Goal: Information Seeking & Learning: Understand process/instructions

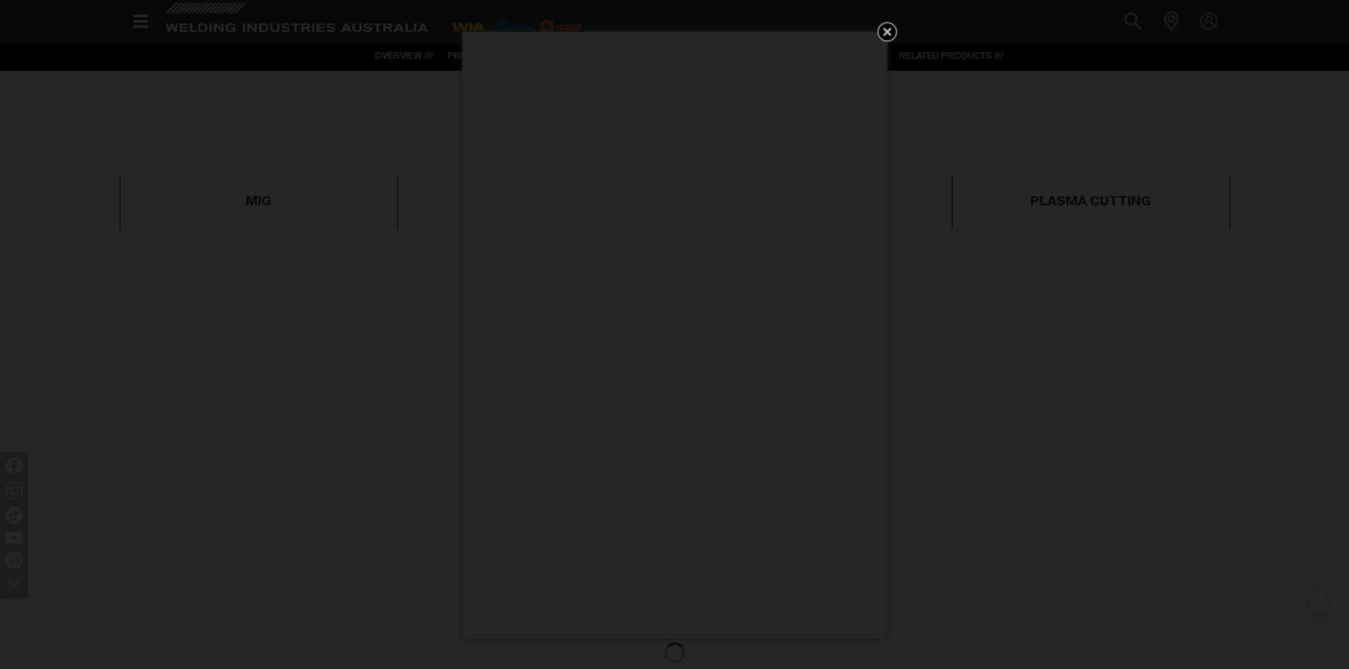
scroll to position [567, 0]
click at [888, 36] on icon "Get 5 WIA Welding Guides Free!" at bounding box center [887, 31] width 17 height 17
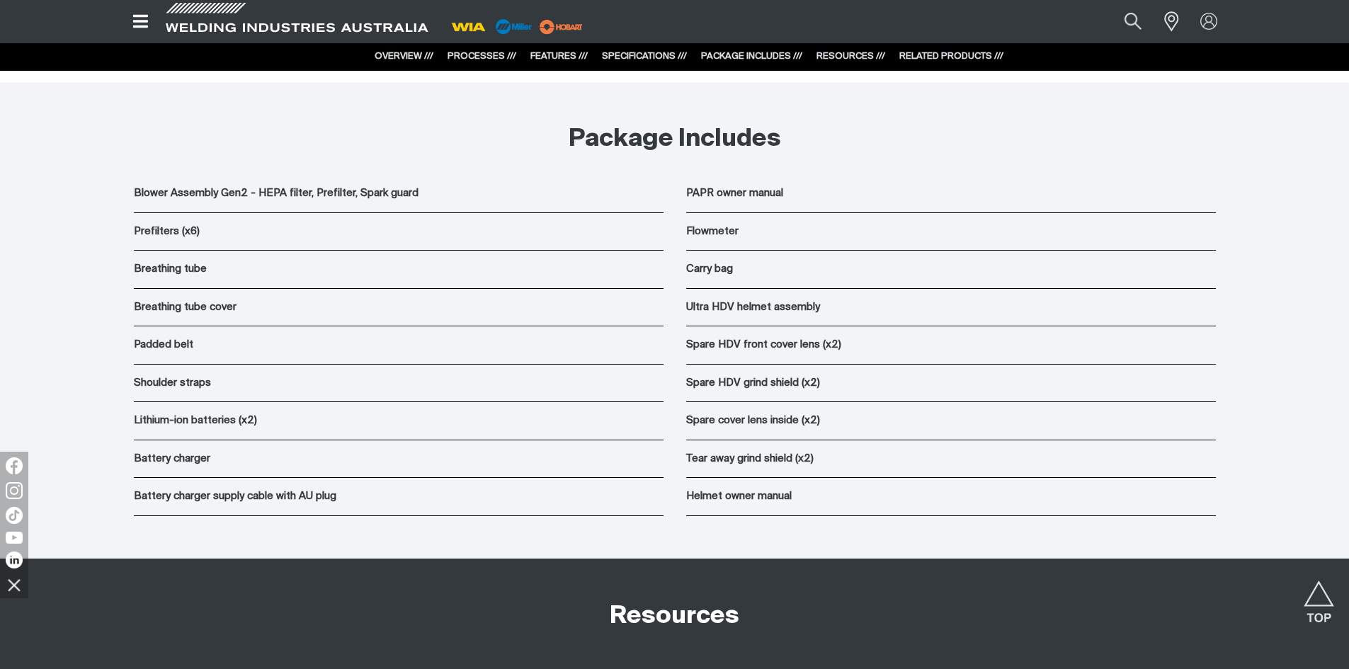
scroll to position [8404, 0]
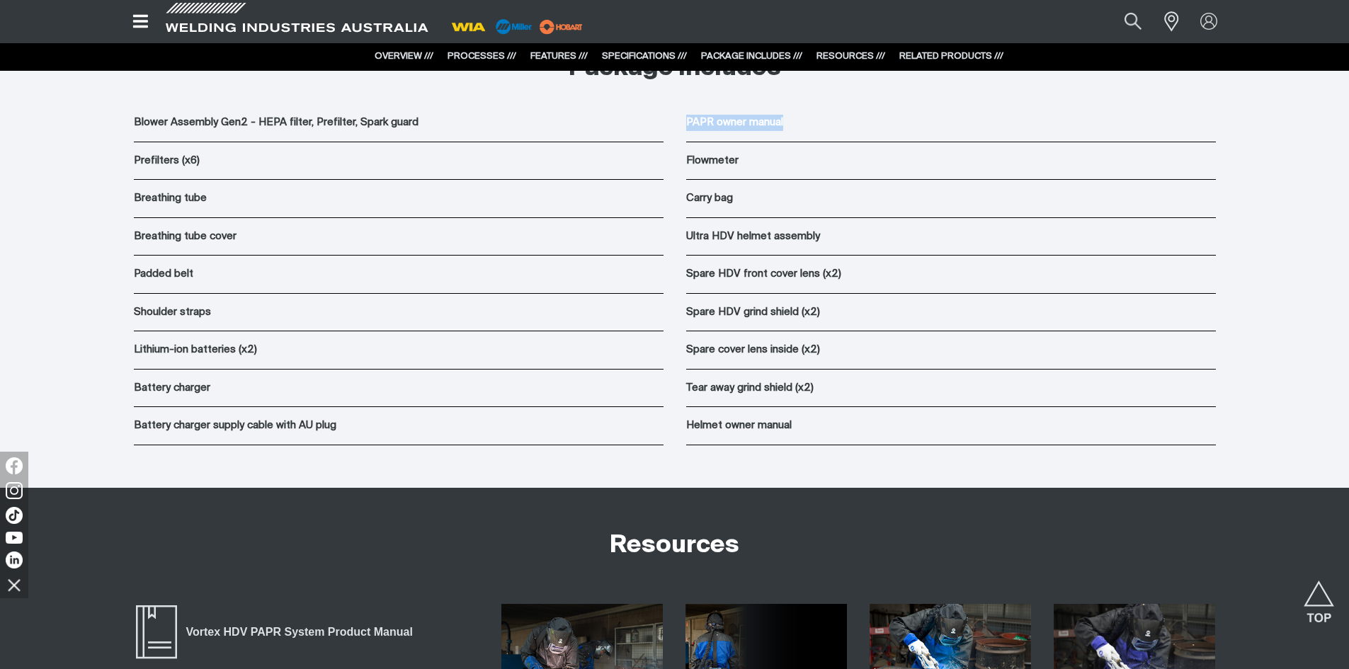
drag, startPoint x: 686, startPoint y: 121, endPoint x: 797, endPoint y: 126, distance: 111.3
click at [797, 126] on p "PAPR owner manual" at bounding box center [951, 123] width 530 height 16
click at [945, 470] on div "Blower Assembly Gen2 - HEPA filter, Prefilter, Spark guard Prefilters (x6) Brea…" at bounding box center [674, 296] width 1133 height 384
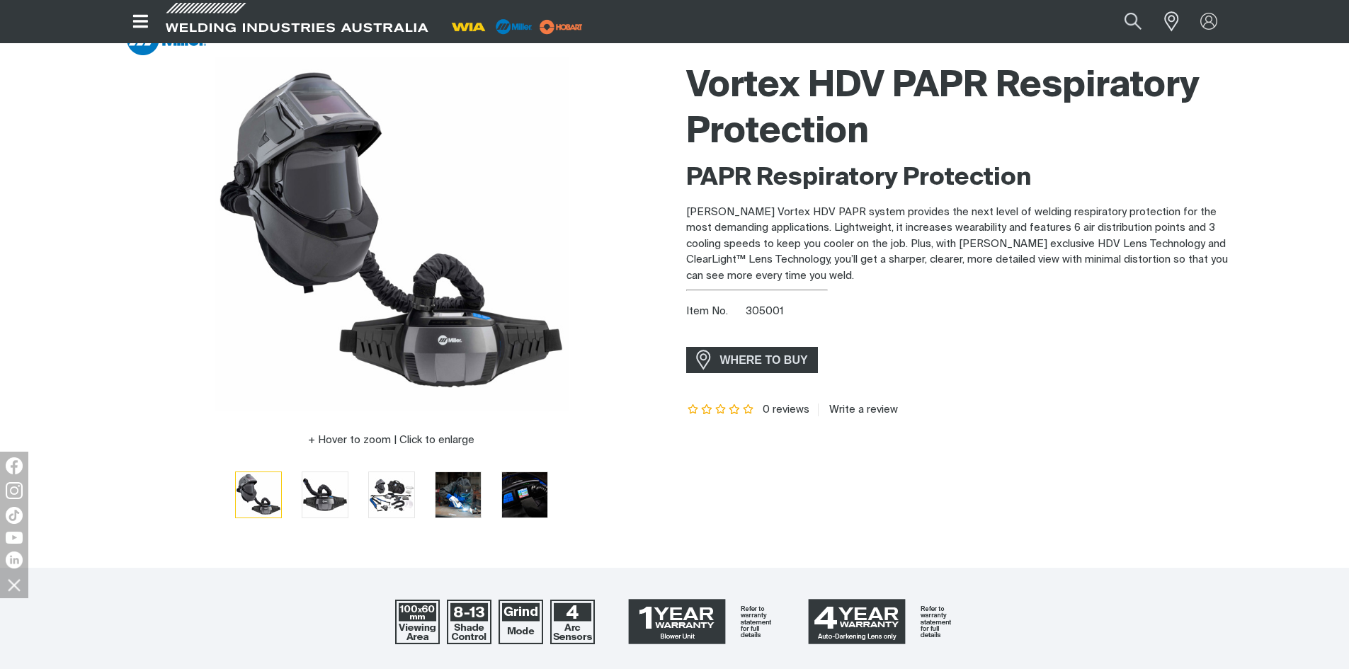
scroll to position [71, 0]
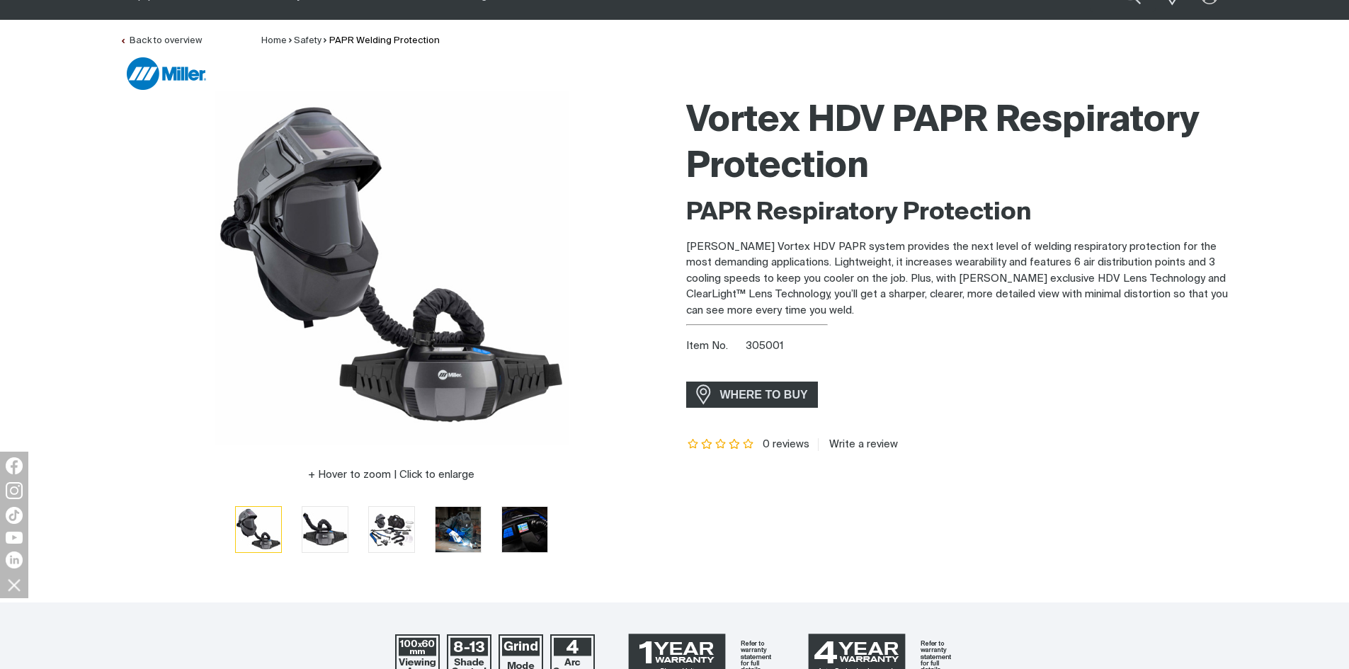
click at [1164, 521] on div "Vortex HDV PAPR Respiratory Protection PAPR Respiratory Protection [PERSON_NAME…" at bounding box center [958, 332] width 544 height 482
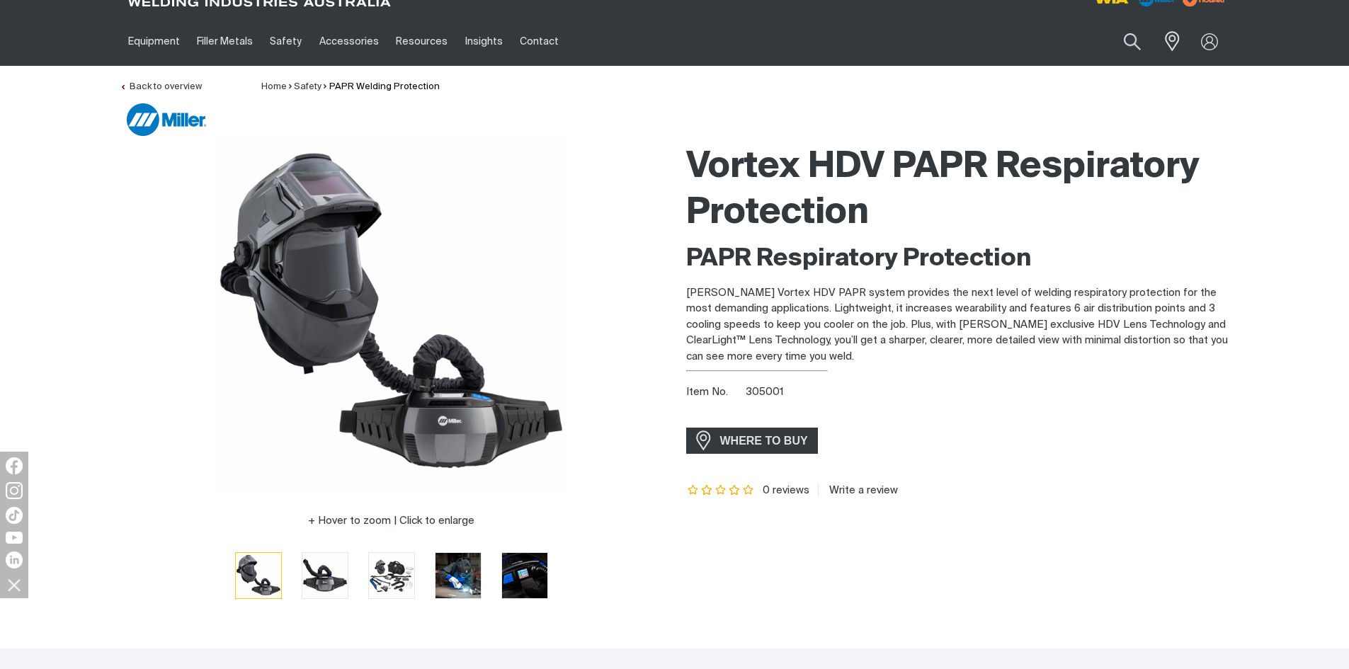
scroll to position [0, 0]
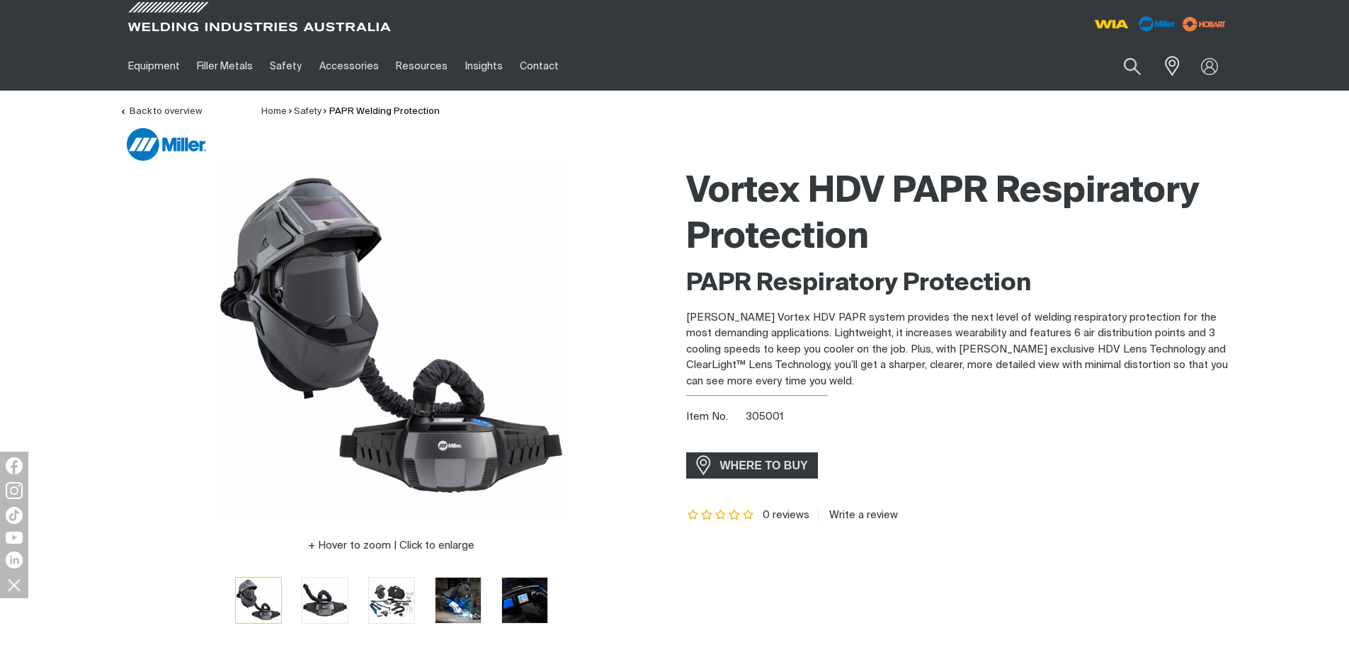
click at [1168, 419] on div "Item No. 305001" at bounding box center [958, 417] width 544 height 16
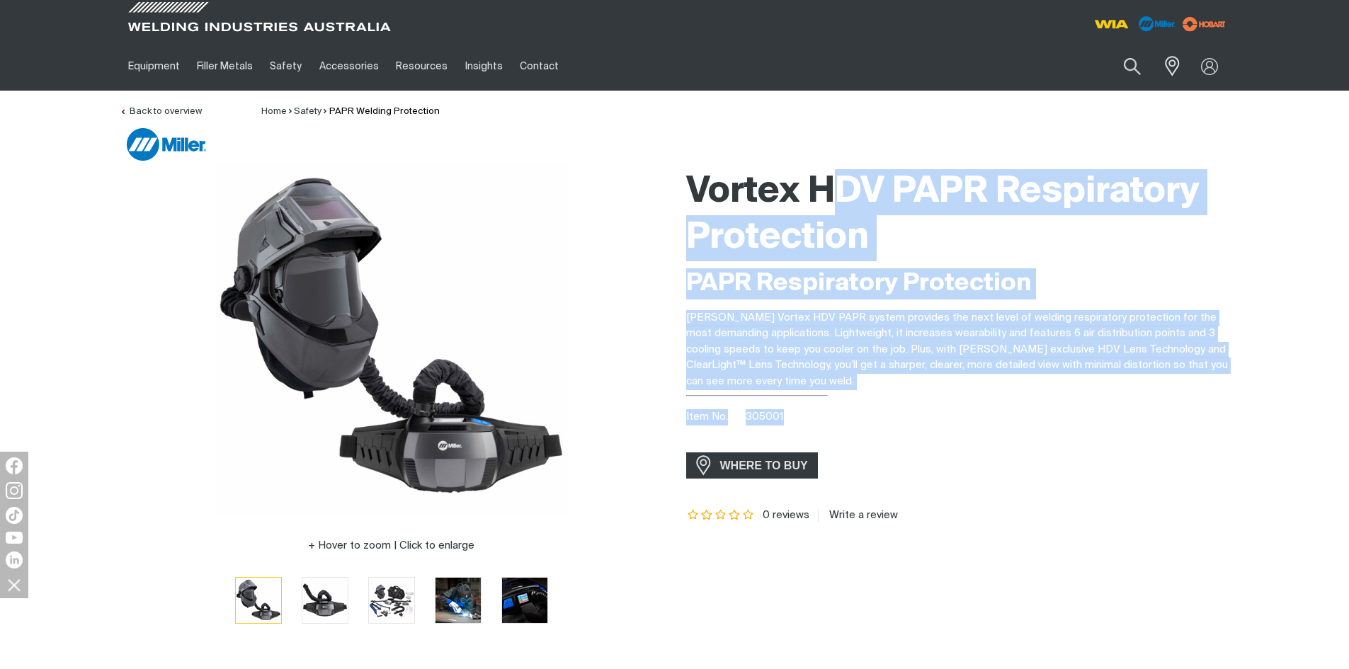
drag, startPoint x: 834, startPoint y: 183, endPoint x: 1008, endPoint y: 437, distance: 307.6
click at [1008, 437] on div "Vortex HDV PAPR Respiratory Protection PAPR Respiratory Protection [PERSON_NAME…" at bounding box center [958, 403] width 544 height 482
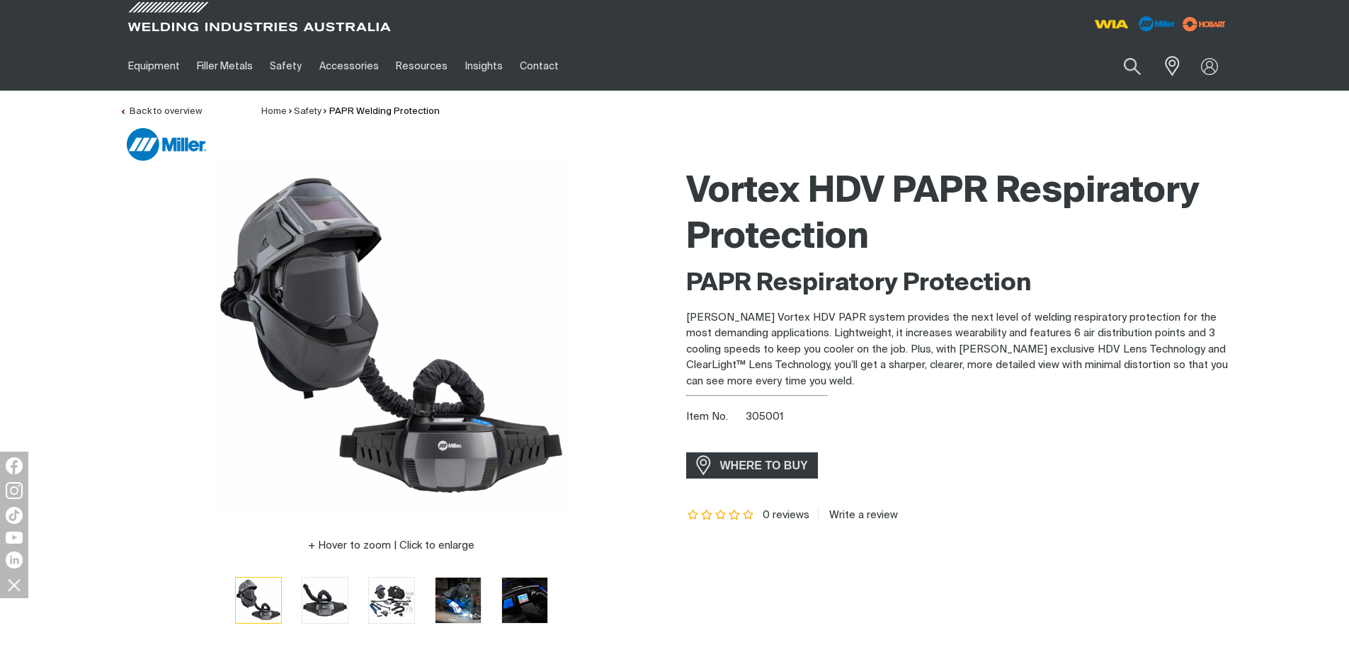
click at [1011, 537] on div "Vortex HDV PAPR Respiratory Protection PAPR Respiratory Protection [PERSON_NAME…" at bounding box center [958, 403] width 544 height 482
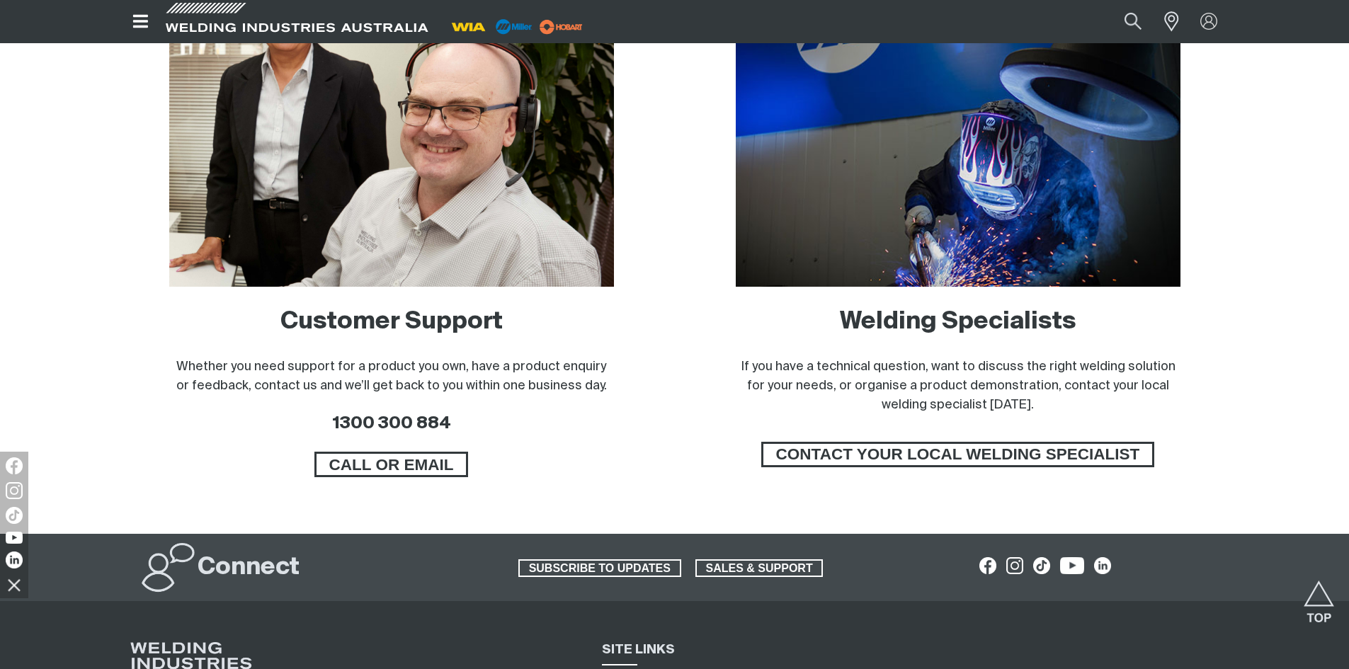
scroll to position [921, 0]
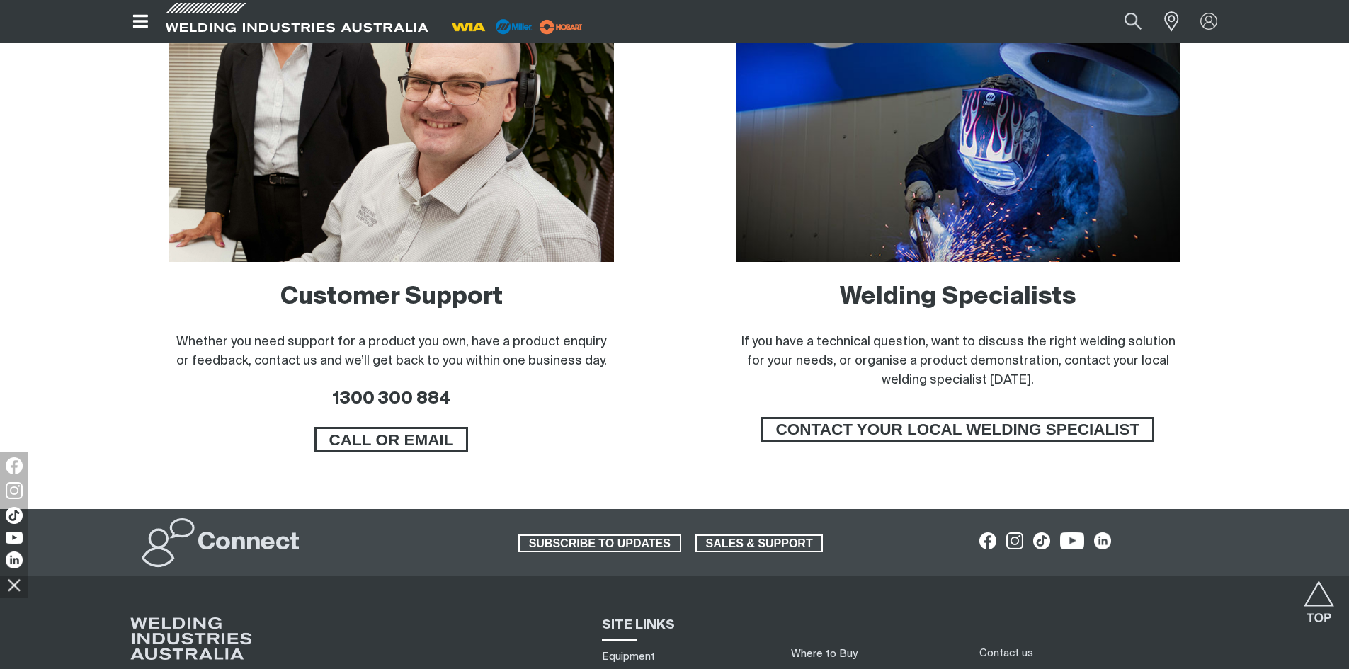
click at [489, 373] on div "Customer Support Whether you need support for a product you own, have a product…" at bounding box center [391, 346] width 445 height 128
